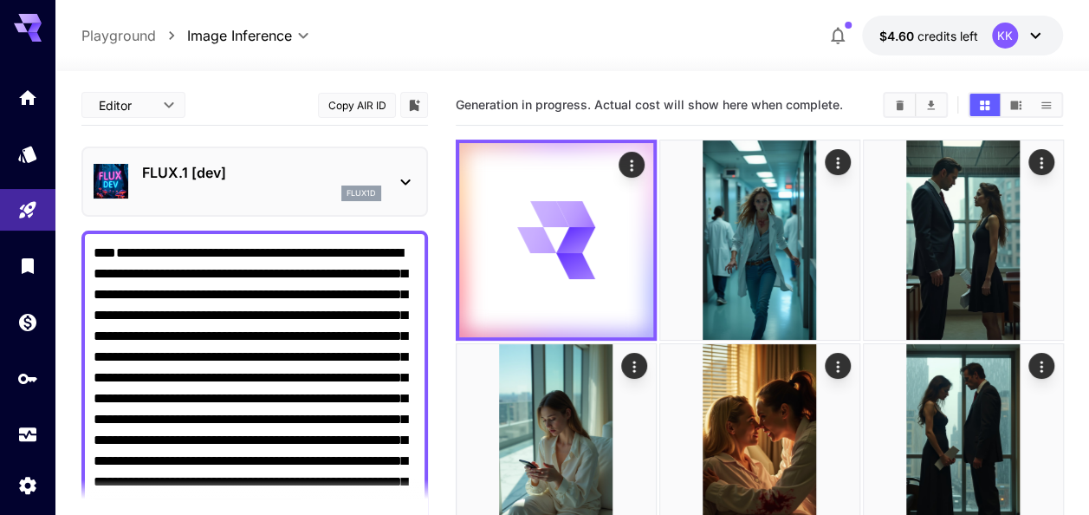
scroll to position [397, 0]
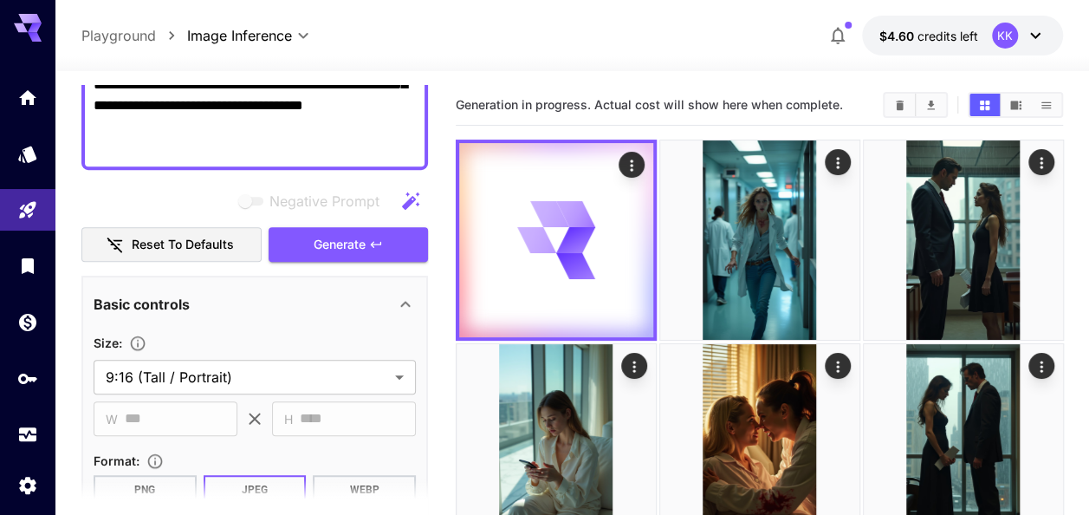
click at [272, 112] on textarea "**********" at bounding box center [255, 2] width 322 height 312
paste textarea
click at [365, 242] on span "Generate" at bounding box center [340, 245] width 52 height 22
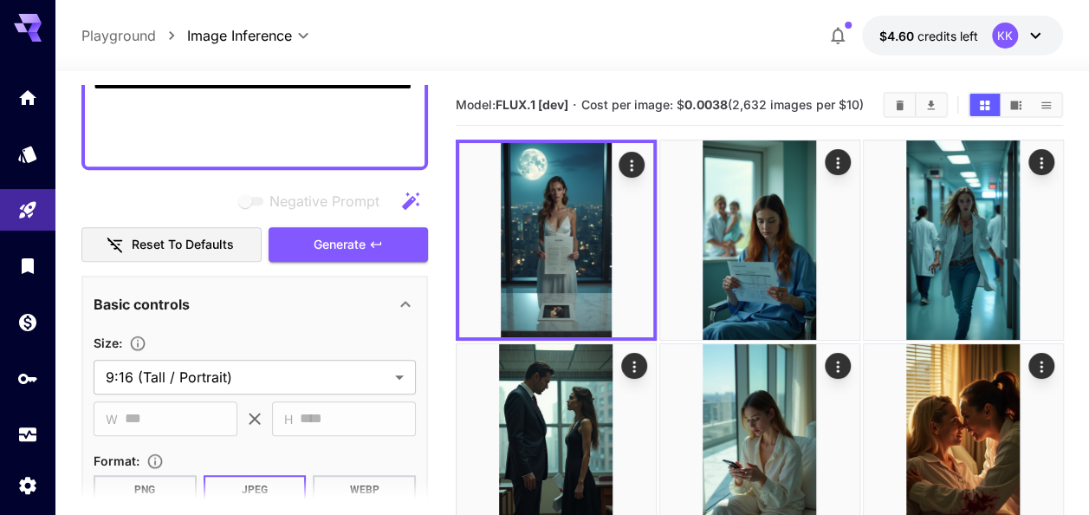
click at [288, 128] on textarea "**********" at bounding box center [255, 2] width 322 height 312
paste textarea
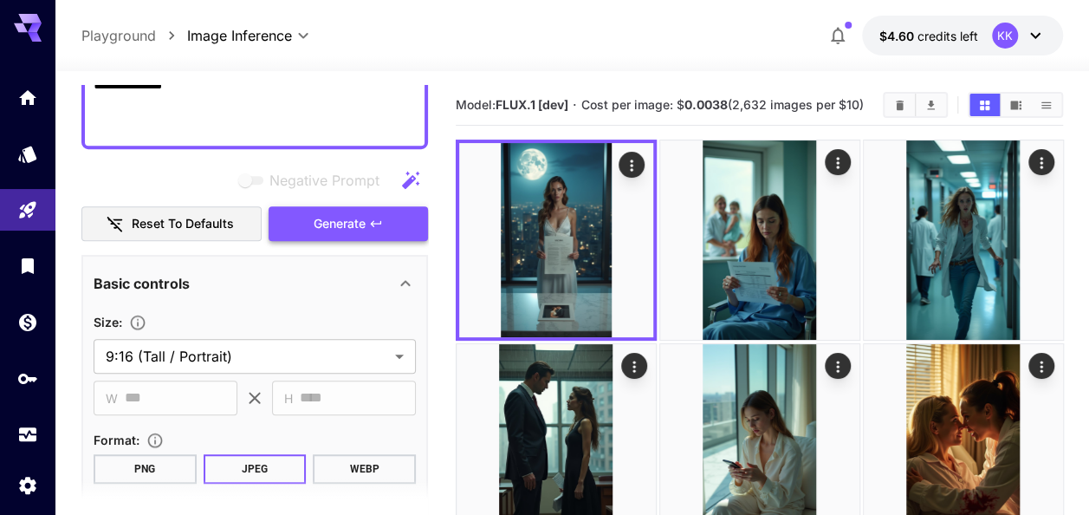
click at [386, 239] on button "Generate" at bounding box center [348, 224] width 159 height 36
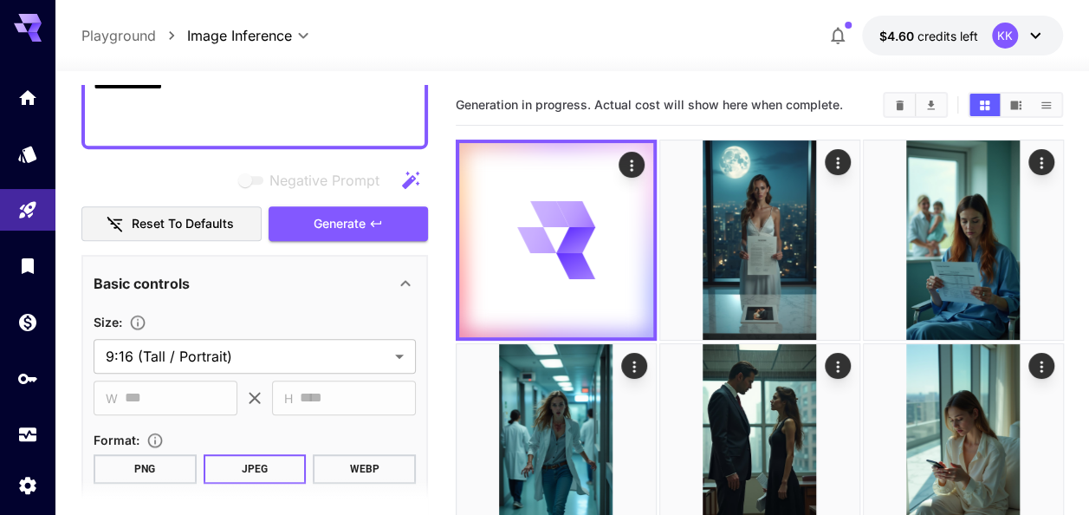
paste textarea
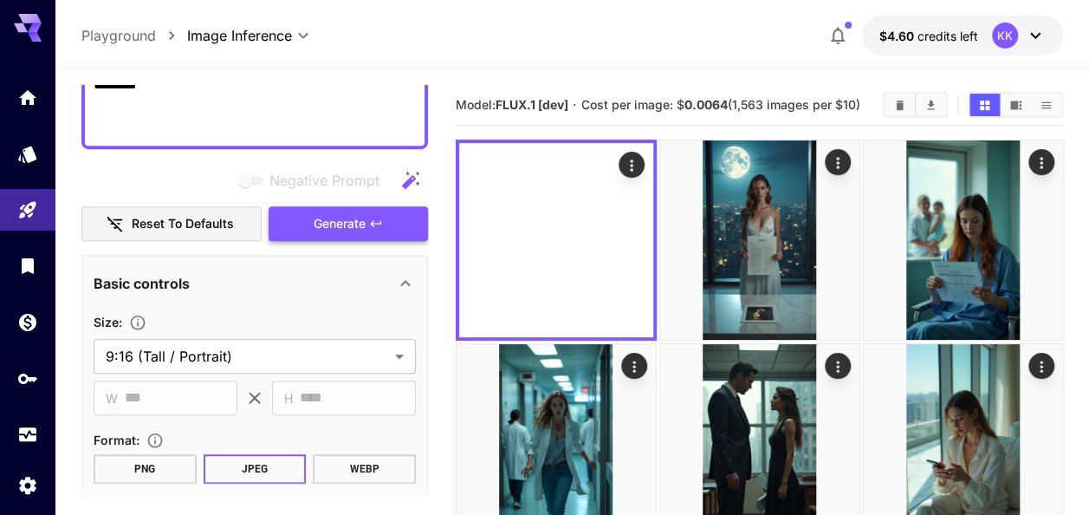
click at [370, 223] on icon "button" at bounding box center [376, 224] width 14 height 14
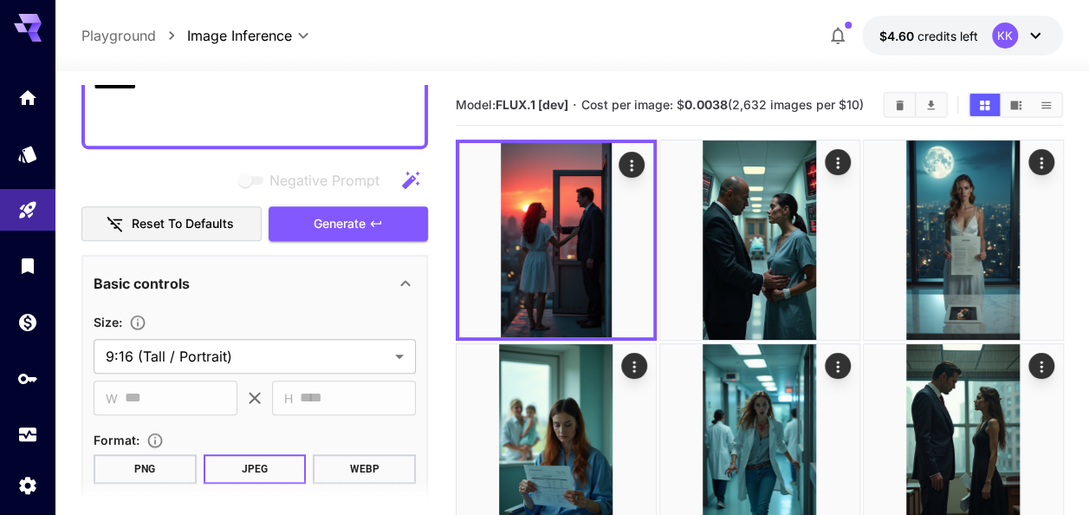
paste textarea
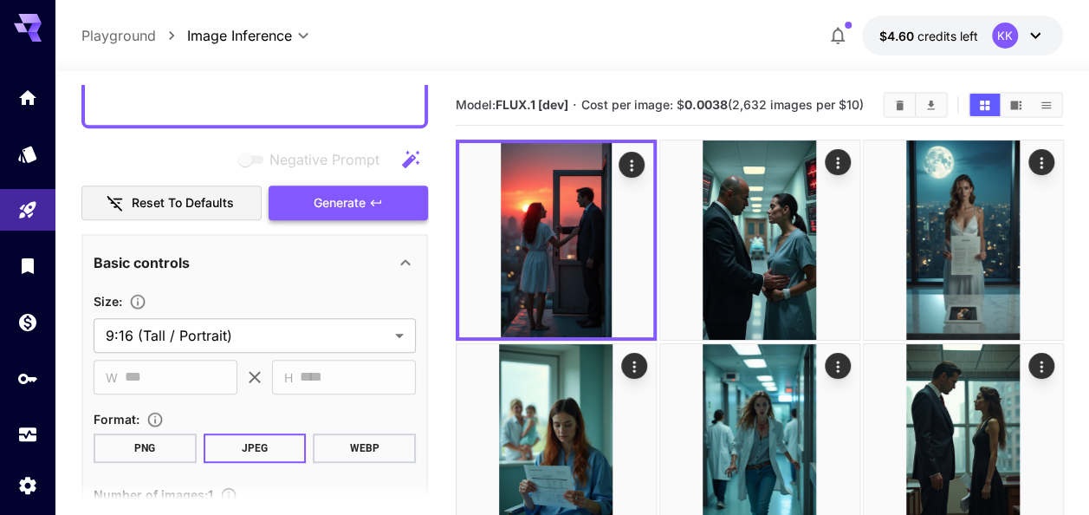
click at [369, 188] on button "Generate" at bounding box center [348, 203] width 159 height 36
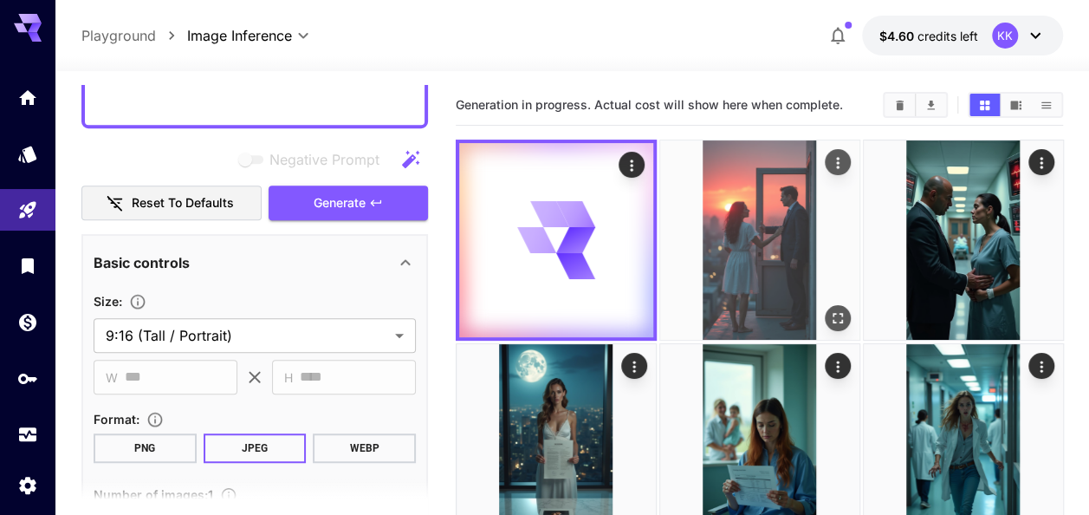
scroll to position [87, 0]
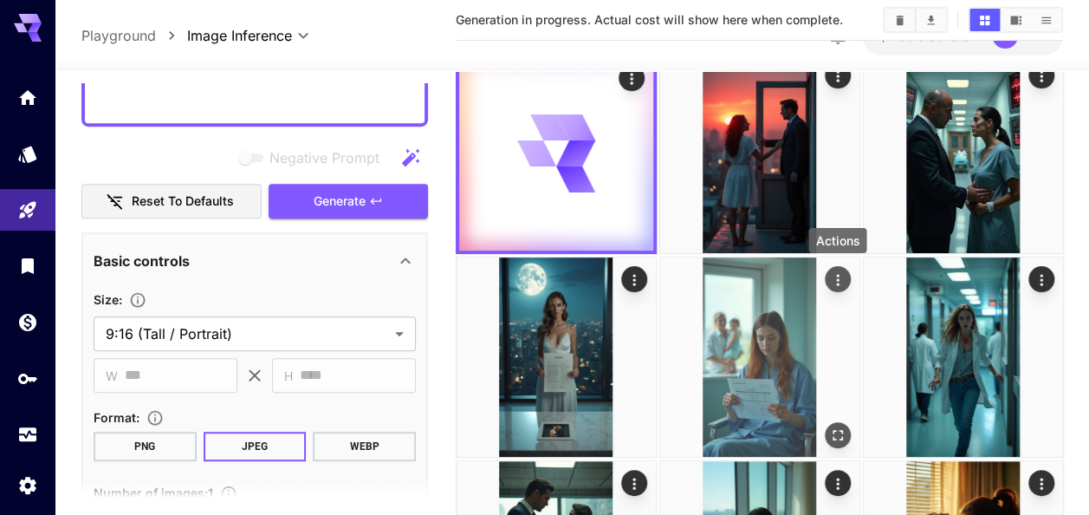
click at [833, 282] on icon "Actions" at bounding box center [836, 279] width 17 height 17
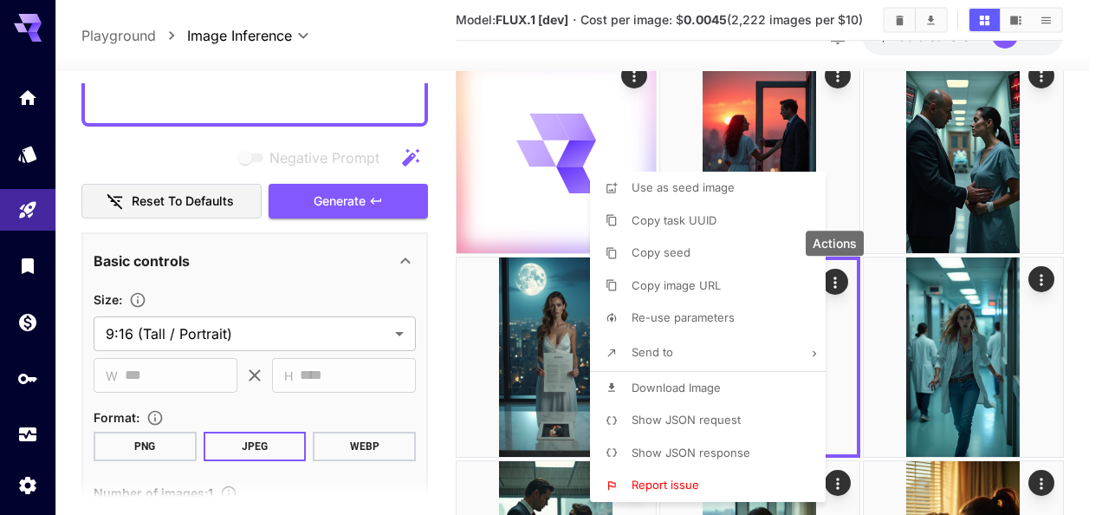
click at [740, 386] on li "Download Image" at bounding box center [713, 388] width 246 height 33
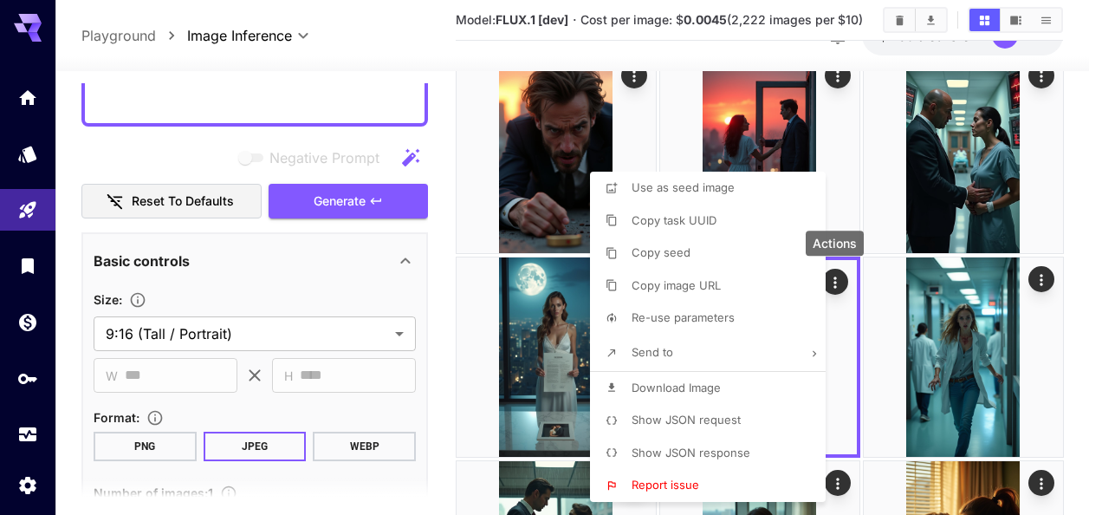
click at [1082, 296] on div at bounding box center [551, 257] width 1102 height 515
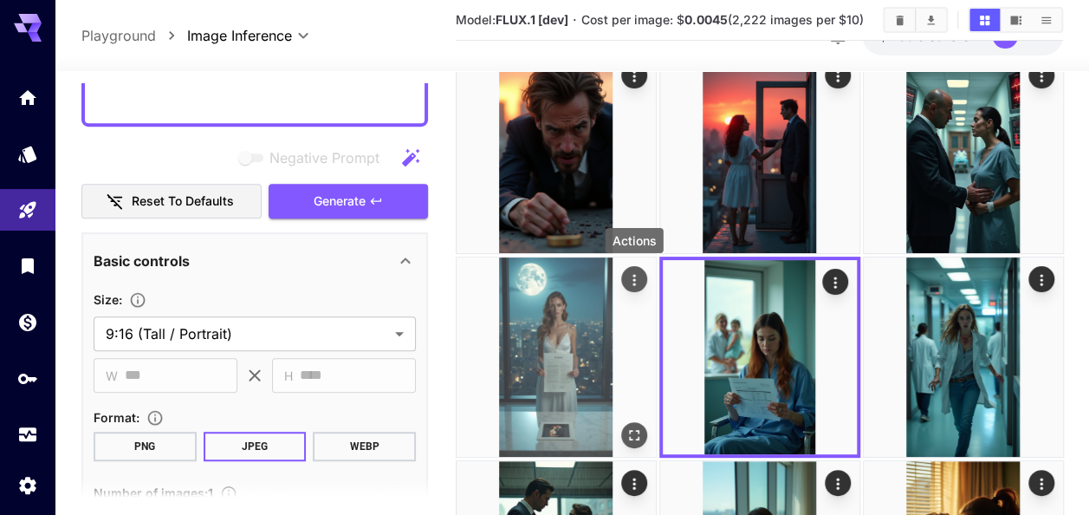
click at [643, 279] on button "Actions" at bounding box center [633, 279] width 26 height 26
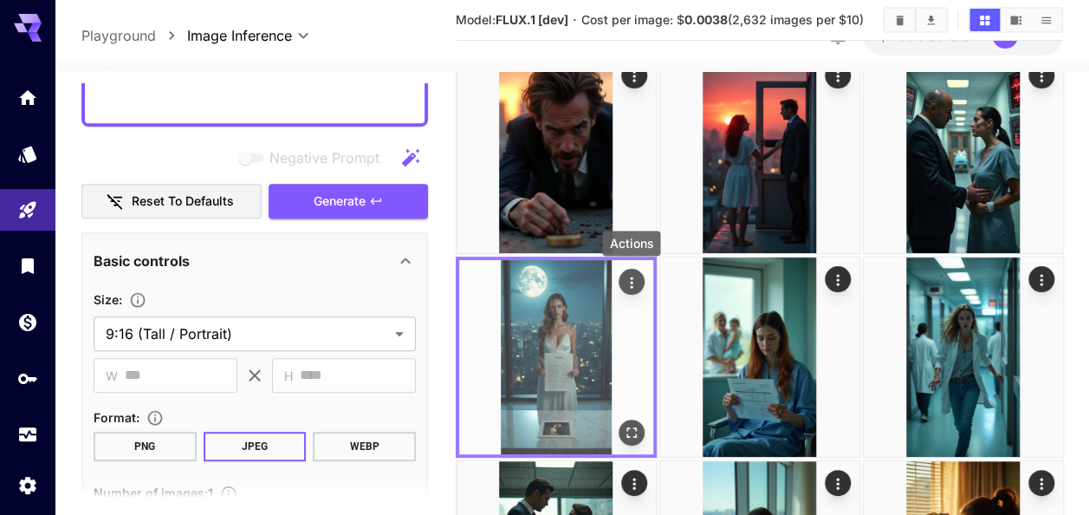
click at [628, 284] on icon "Actions" at bounding box center [630, 282] width 17 height 17
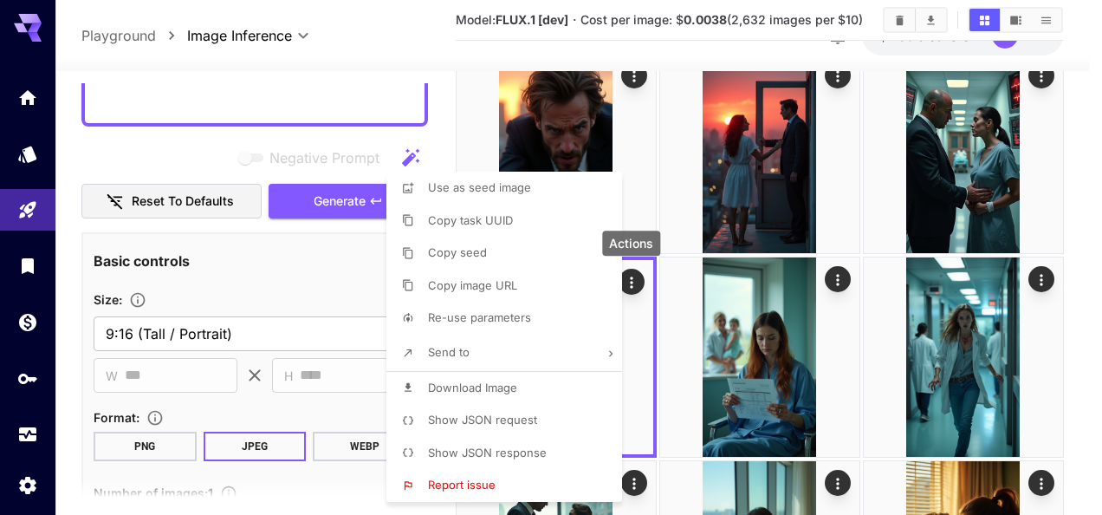
click at [553, 393] on li "Download Image" at bounding box center [509, 388] width 246 height 33
click at [1088, 310] on div at bounding box center [551, 257] width 1102 height 515
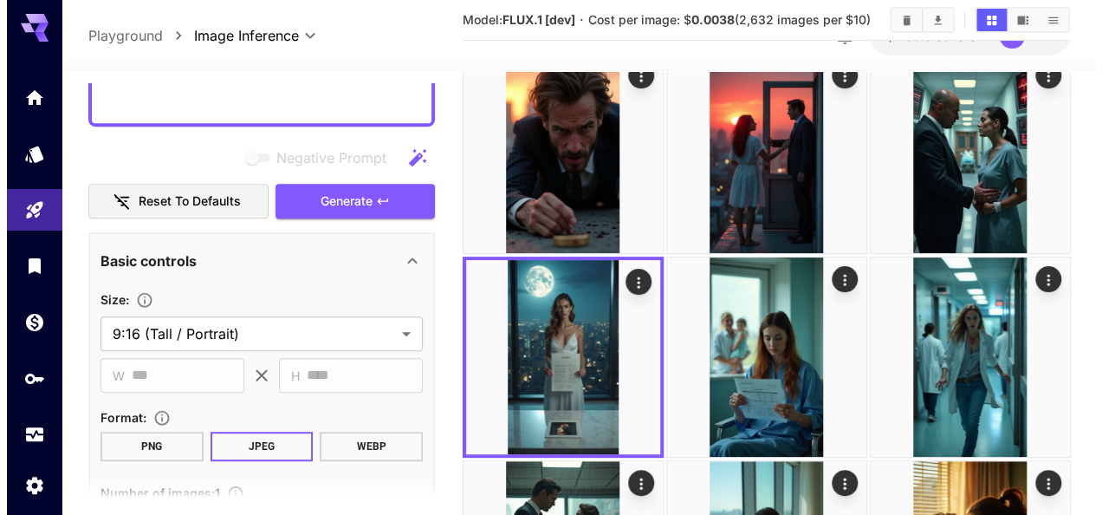
scroll to position [0, 0]
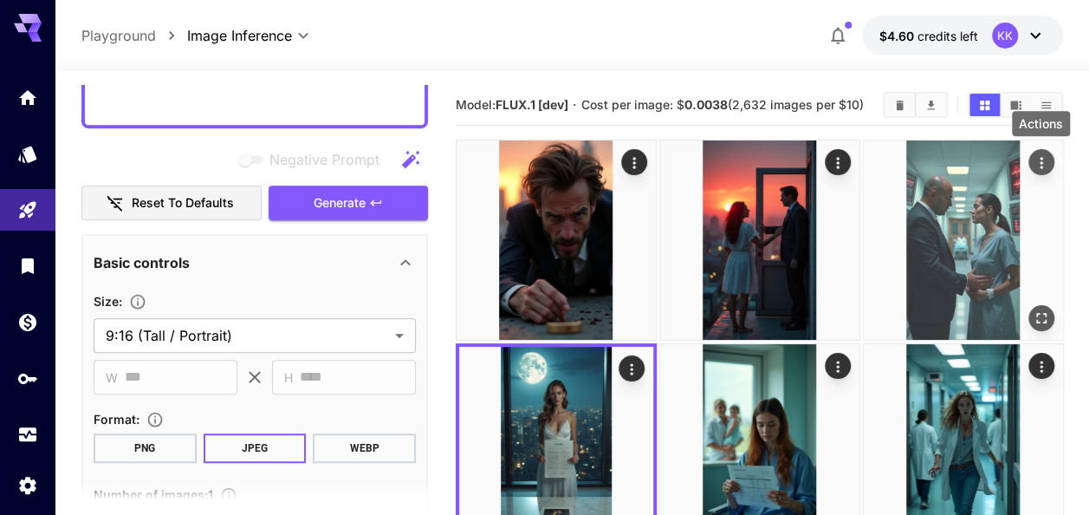
click at [1042, 161] on icon "Actions" at bounding box center [1041, 162] width 3 height 11
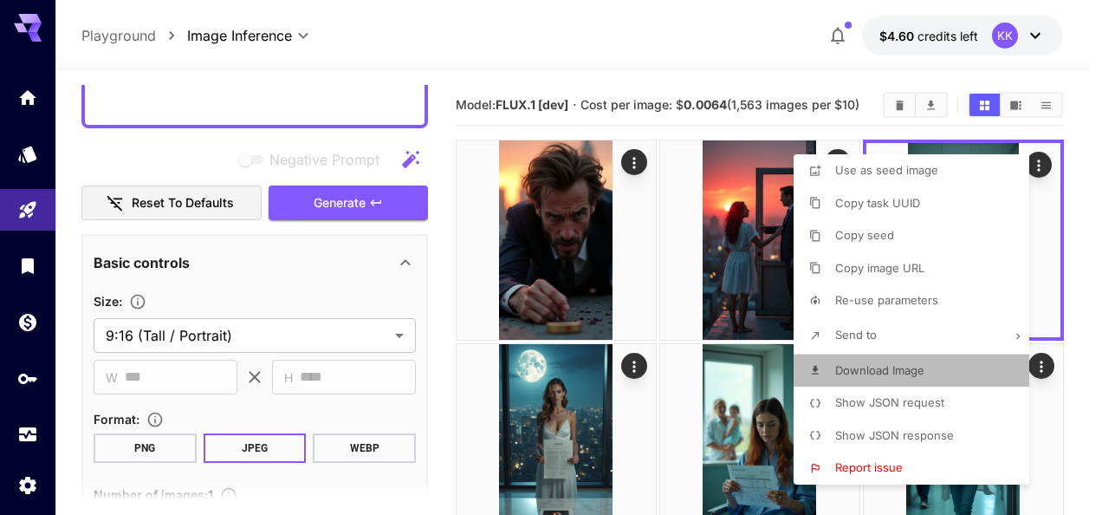
click at [923, 367] on span "Download Image" at bounding box center [879, 370] width 89 height 14
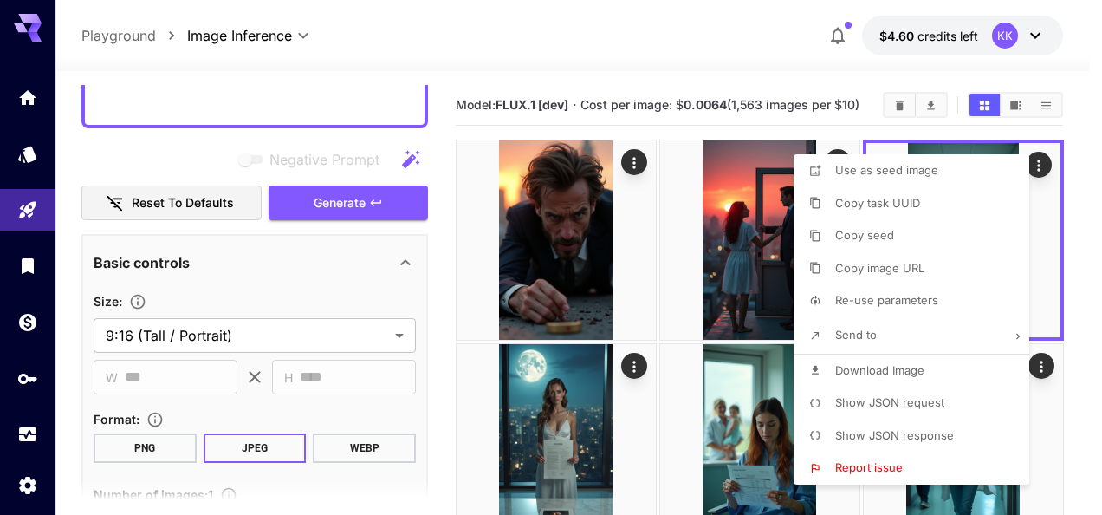
click at [1088, 251] on div at bounding box center [551, 257] width 1102 height 515
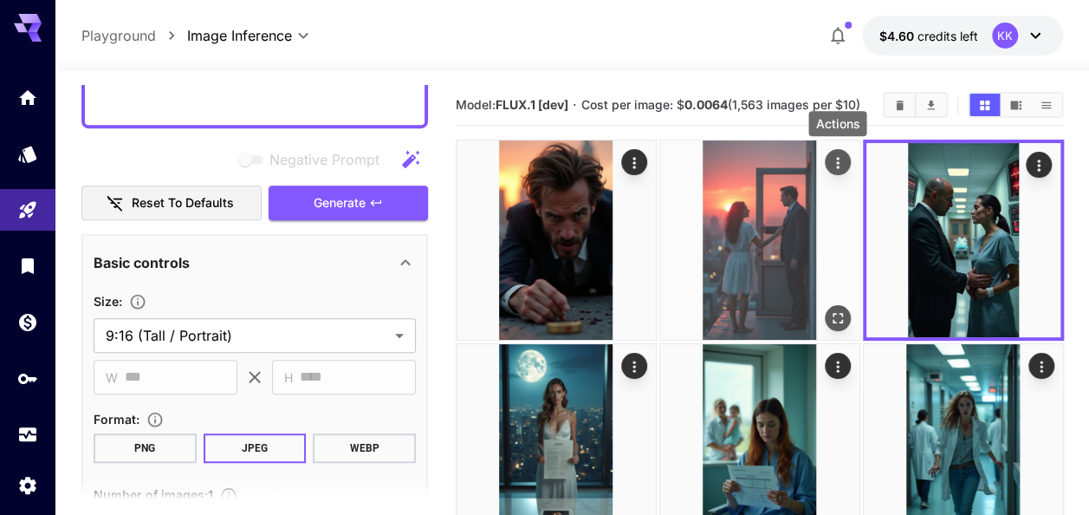
click at [841, 161] on icon "Actions" at bounding box center [836, 162] width 17 height 17
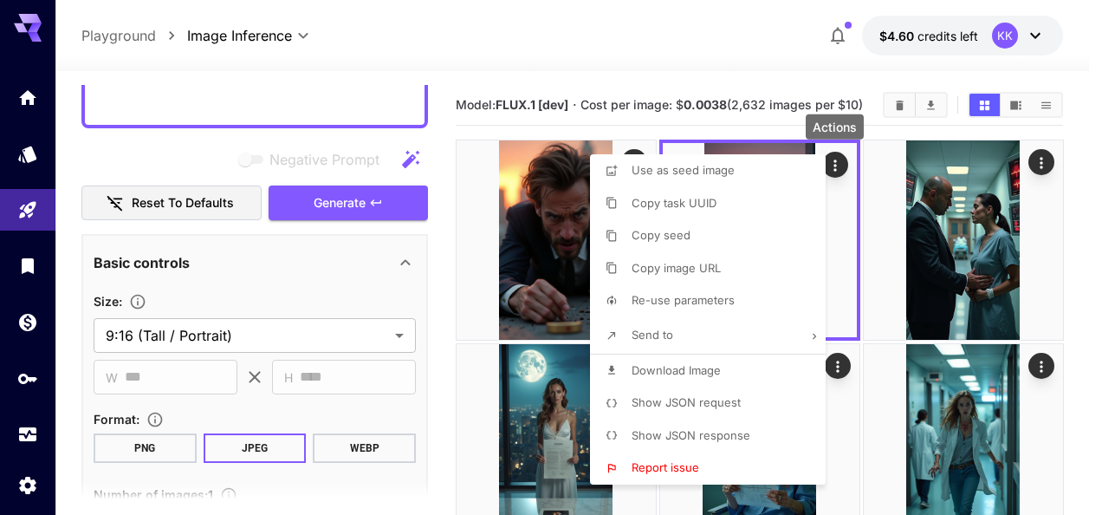
click at [705, 372] on span "Download Image" at bounding box center [676, 370] width 89 height 14
click at [1087, 276] on div at bounding box center [551, 257] width 1102 height 515
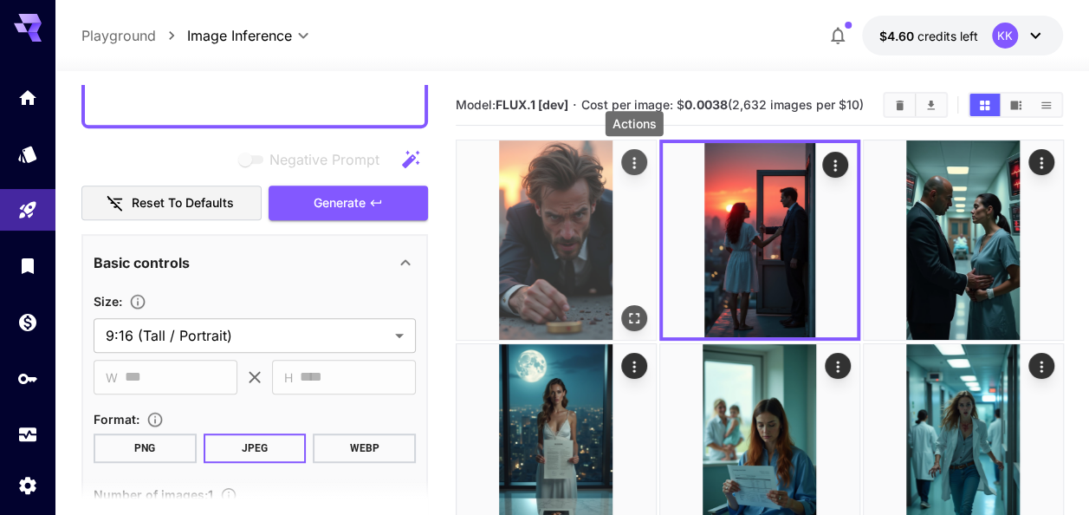
click at [638, 164] on icon "Actions" at bounding box center [633, 162] width 17 height 17
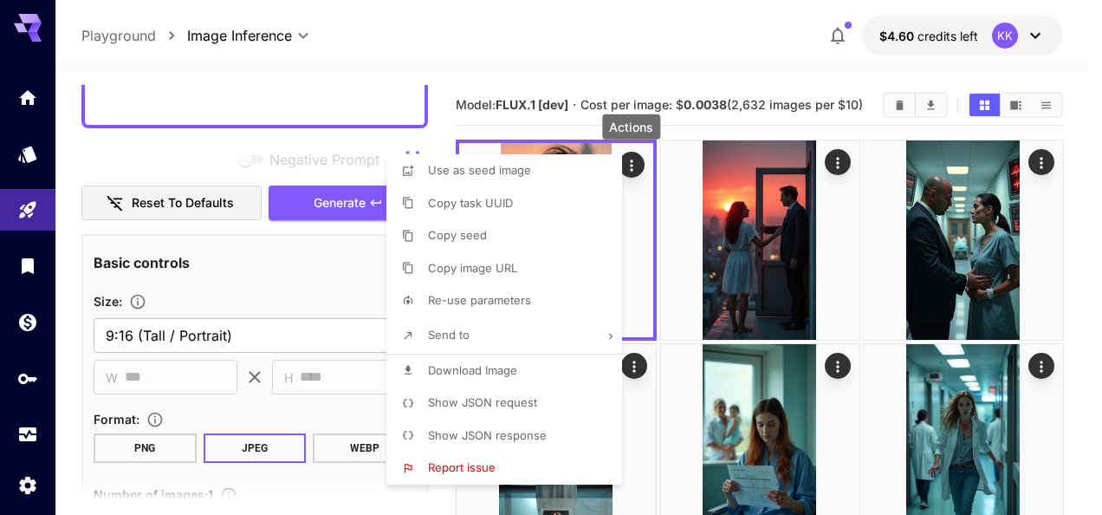
click at [524, 374] on li "Download Image" at bounding box center [509, 370] width 246 height 33
click at [1080, 293] on div at bounding box center [551, 257] width 1102 height 515
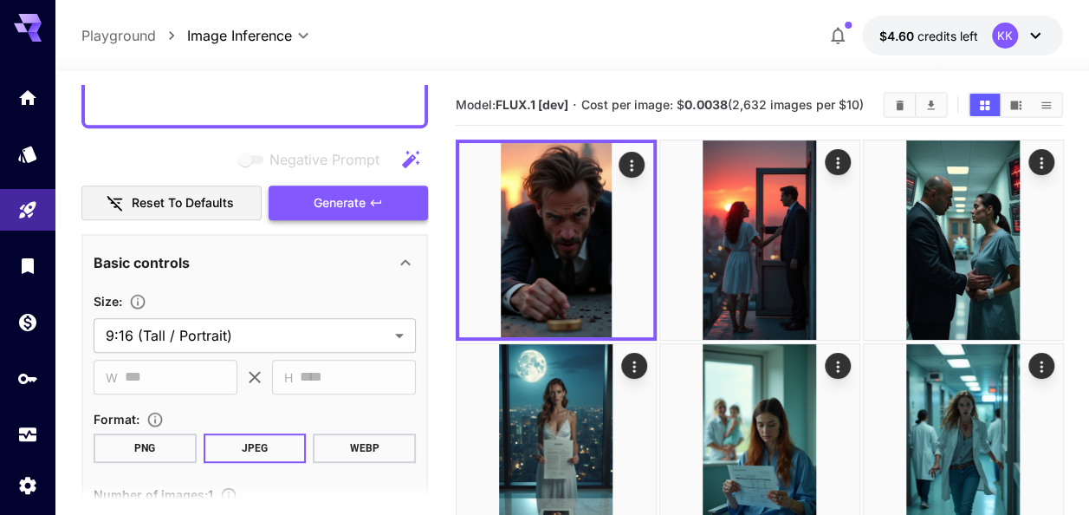
click at [363, 194] on span "Generate" at bounding box center [340, 203] width 52 height 22
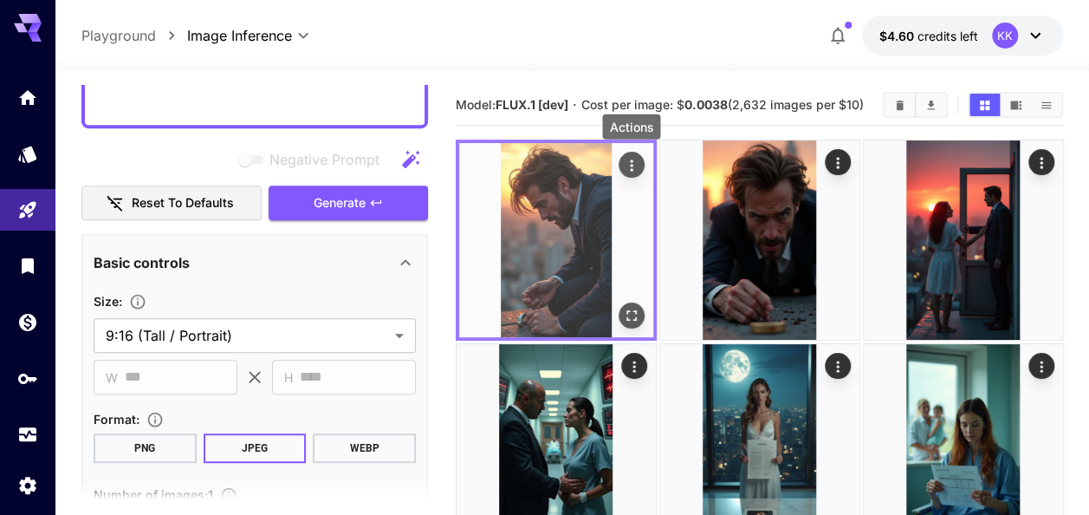
click at [622, 161] on icon "Actions" at bounding box center [630, 165] width 17 height 17
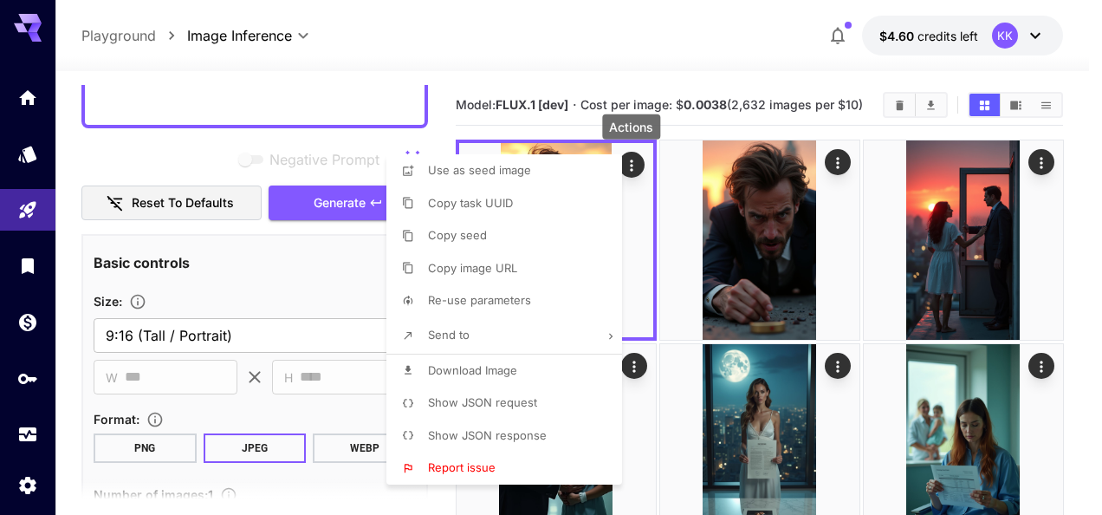
click at [522, 388] on li "Show JSON request" at bounding box center [509, 402] width 246 height 33
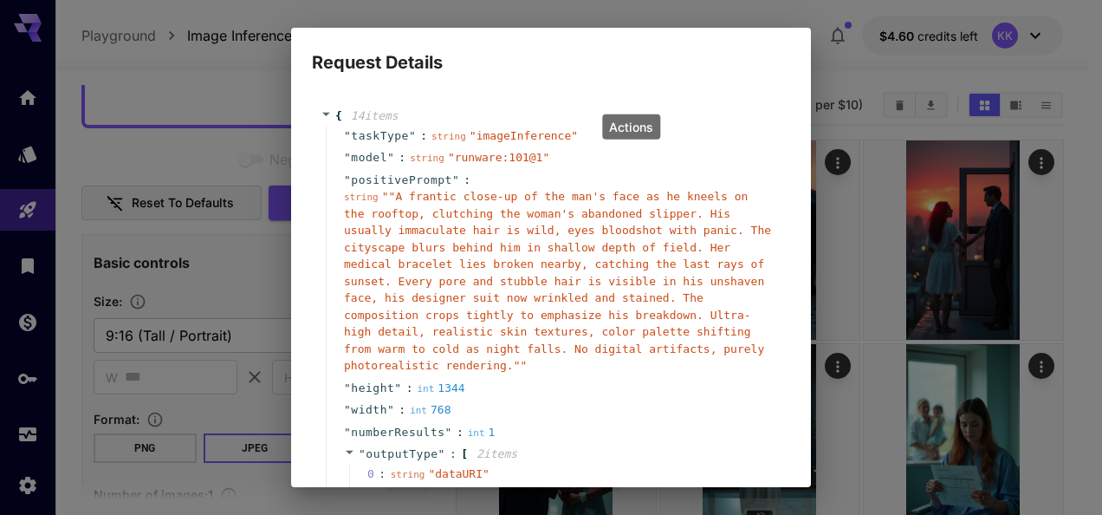
click at [1068, 306] on div "Request Details { 14 item s " taskType " : string " imageInference " " model " …" at bounding box center [551, 257] width 1102 height 515
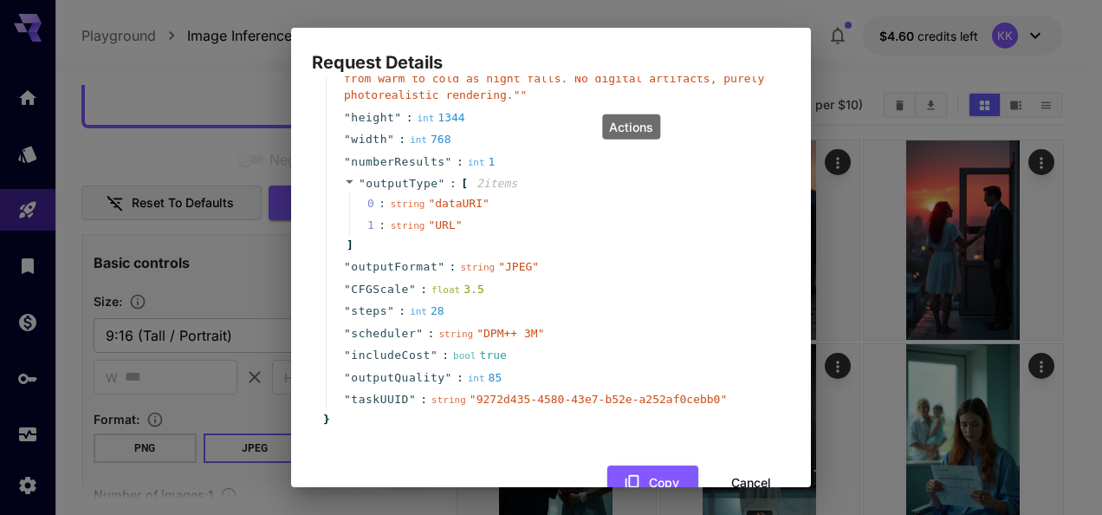
scroll to position [281, 0]
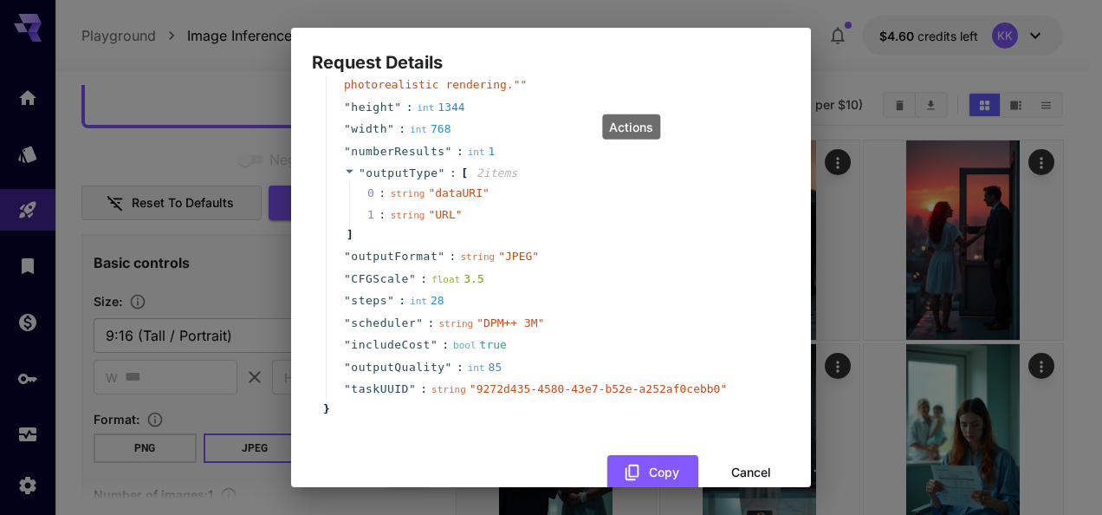
click at [724, 455] on button "Cancel" at bounding box center [751, 473] width 78 height 36
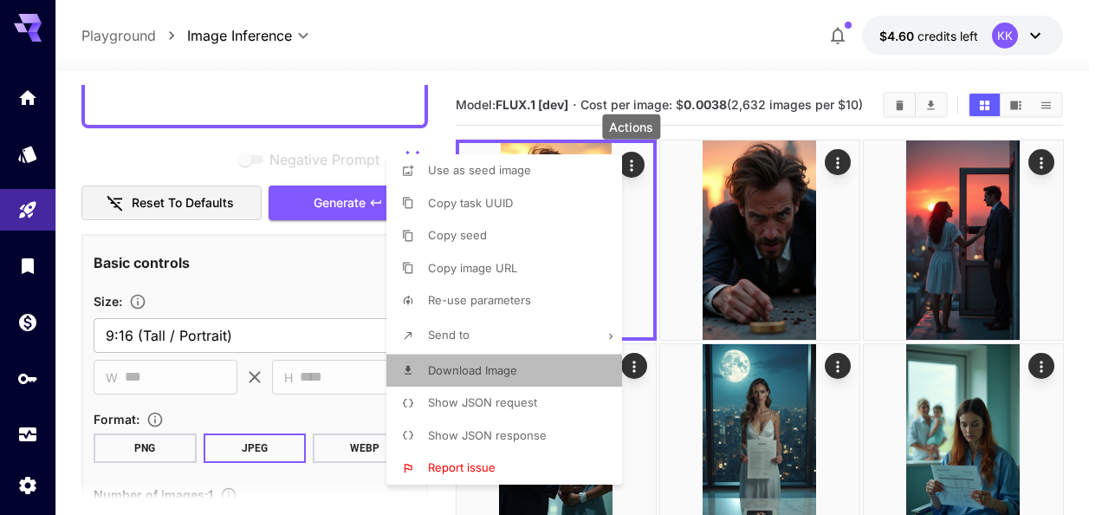
click at [520, 374] on li "Download Image" at bounding box center [509, 370] width 246 height 33
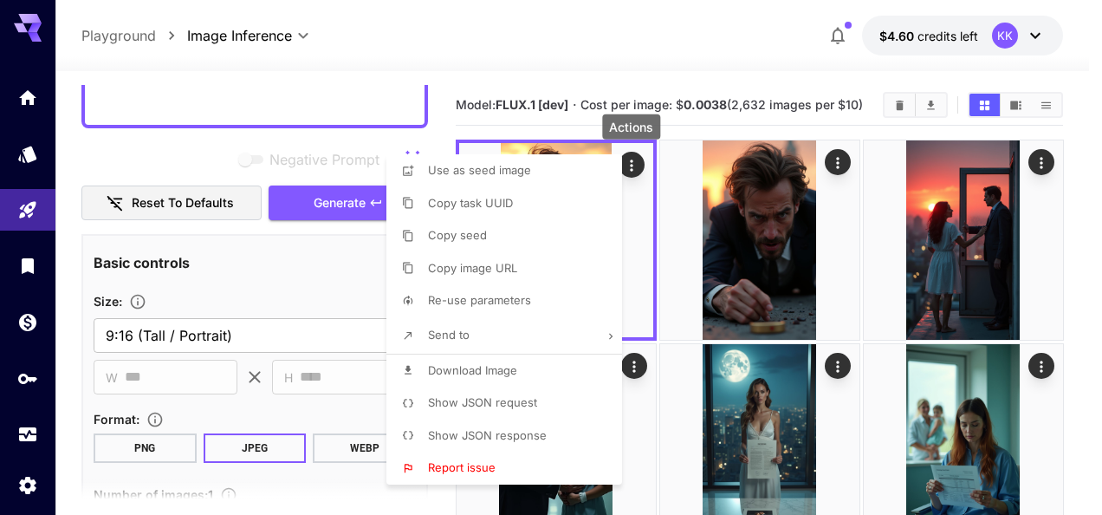
click at [1073, 292] on div at bounding box center [551, 257] width 1102 height 515
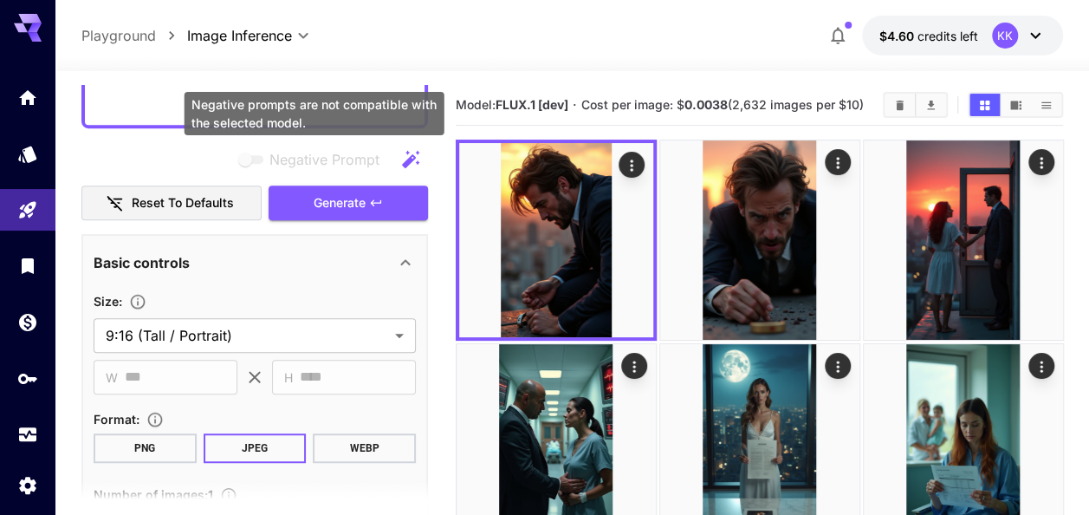
click at [265, 109] on div "Negative prompts are not compatible with the selected model." at bounding box center [315, 113] width 260 height 43
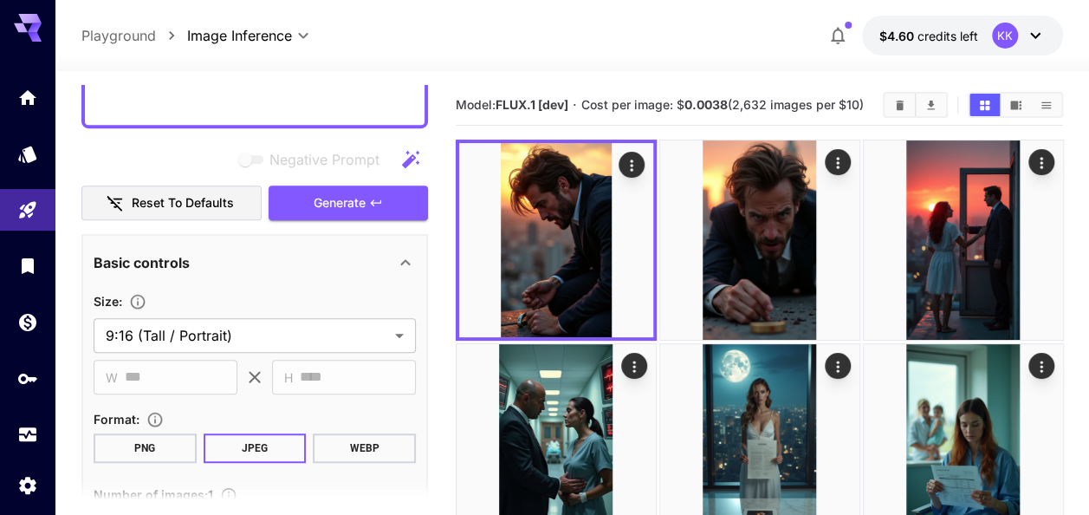
paste textarea "**********"
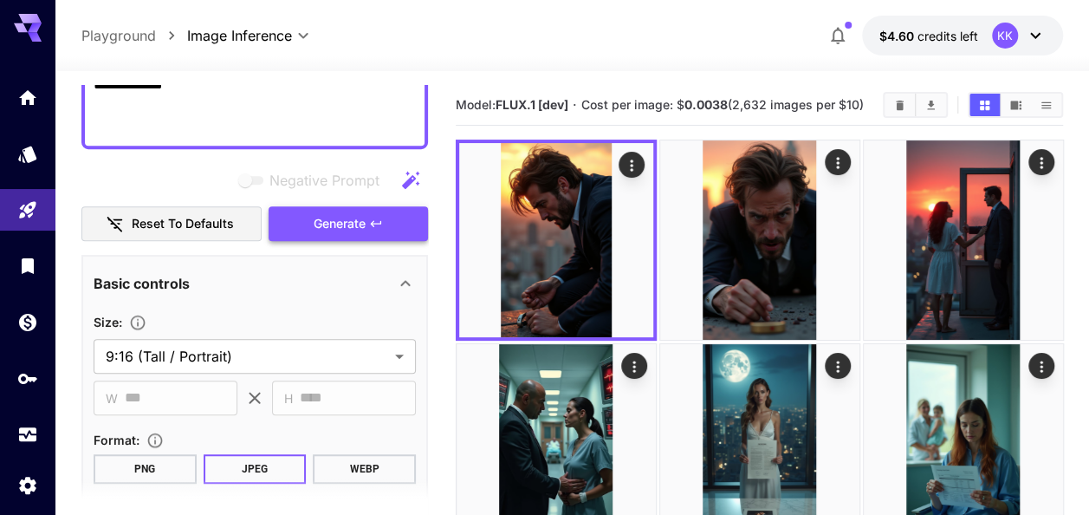
type textarea "**********"
click at [377, 220] on icon "button" at bounding box center [376, 224] width 14 height 14
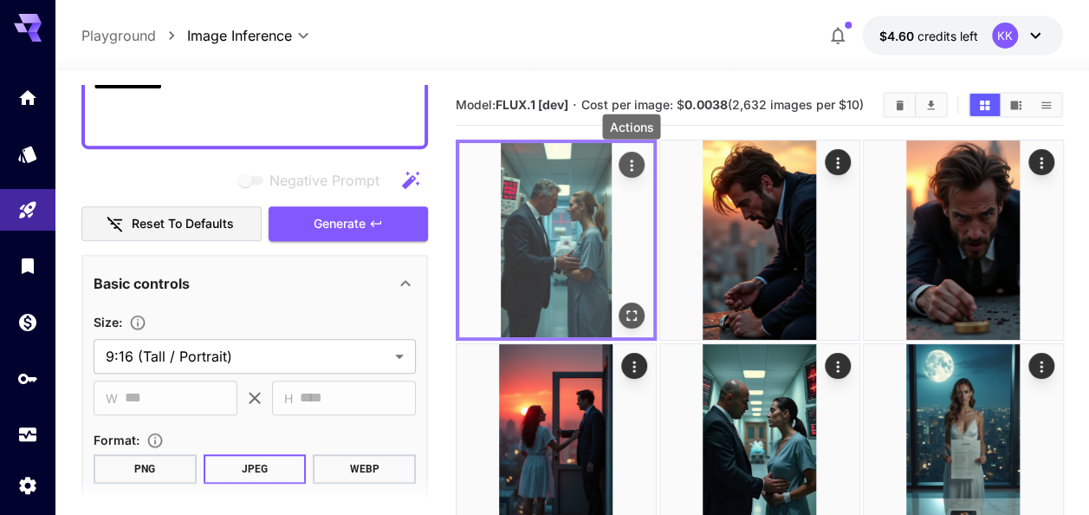
click at [633, 169] on icon "Actions" at bounding box center [630, 165] width 17 height 17
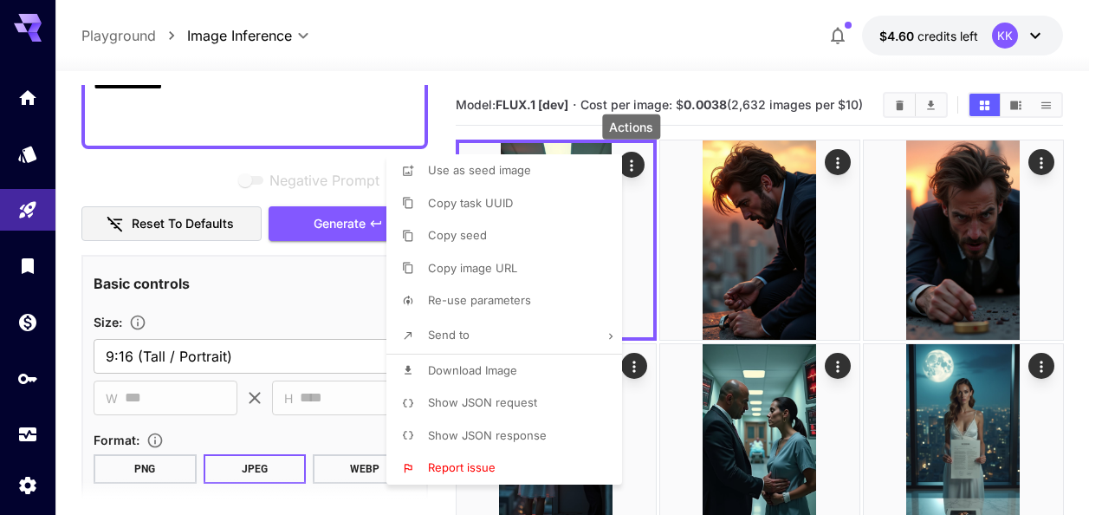
click at [522, 366] on li "Download Image" at bounding box center [509, 370] width 246 height 33
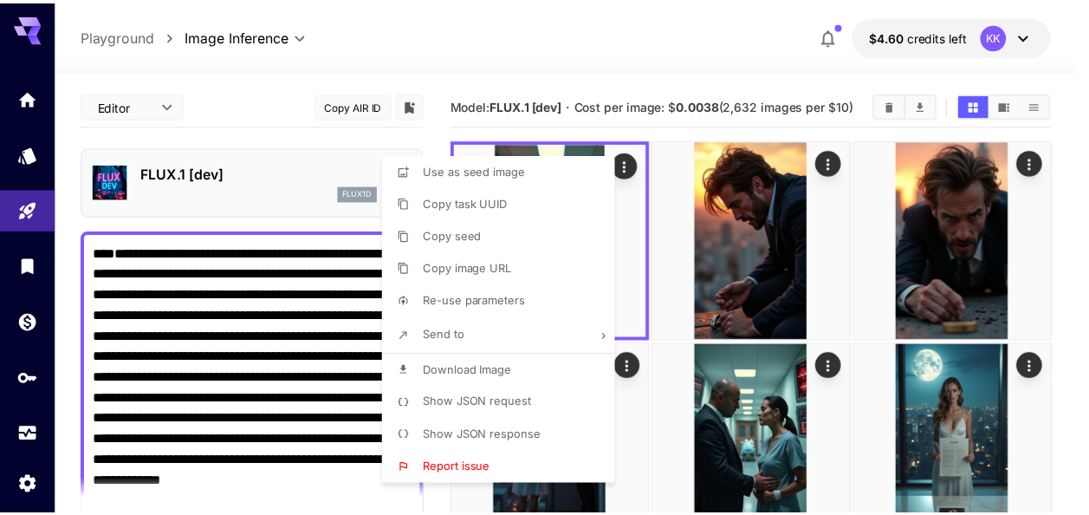
scroll to position [397, 0]
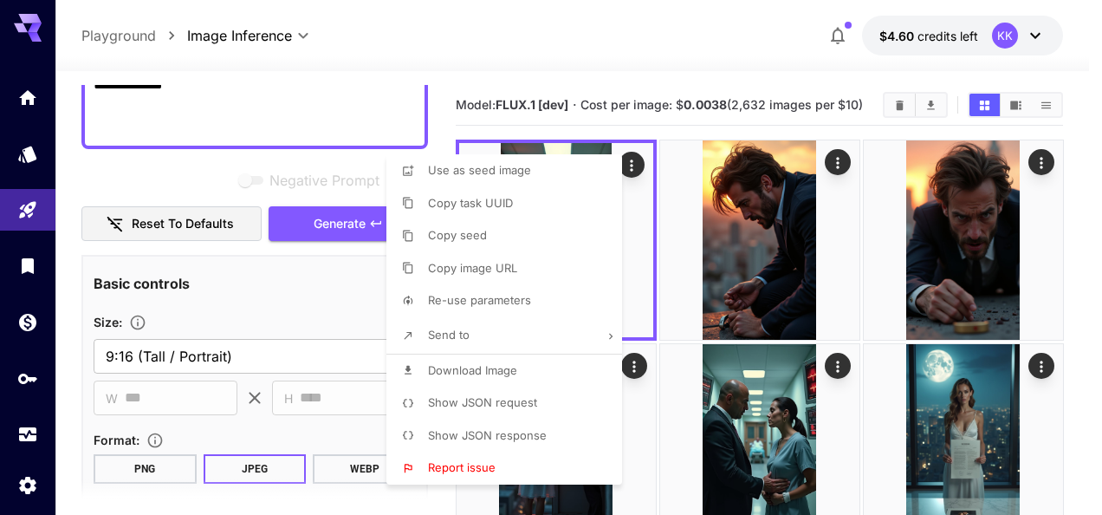
click at [1087, 381] on div at bounding box center [551, 257] width 1102 height 515
